Goal: Transaction & Acquisition: Book appointment/travel/reservation

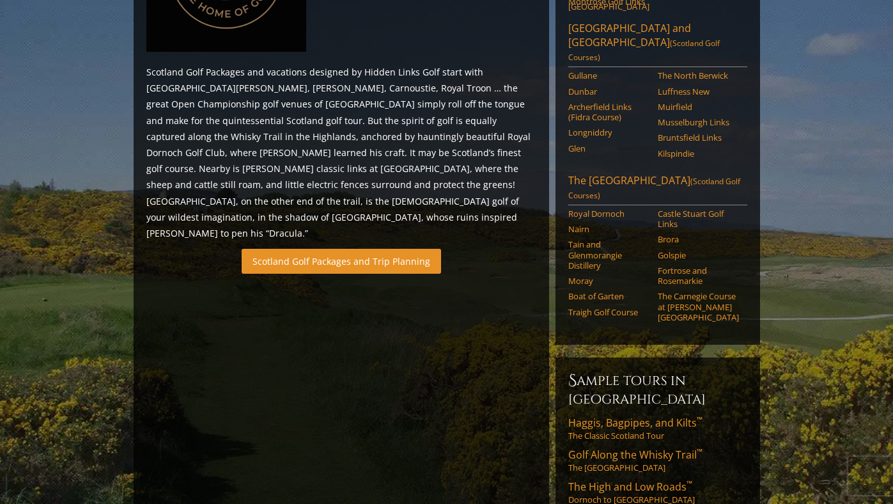
scroll to position [715, 0]
click at [341, 248] on link "Scotland Golf Packages and Trip Planning" at bounding box center [341, 260] width 199 height 25
